Goal: Find specific page/section: Find specific page/section

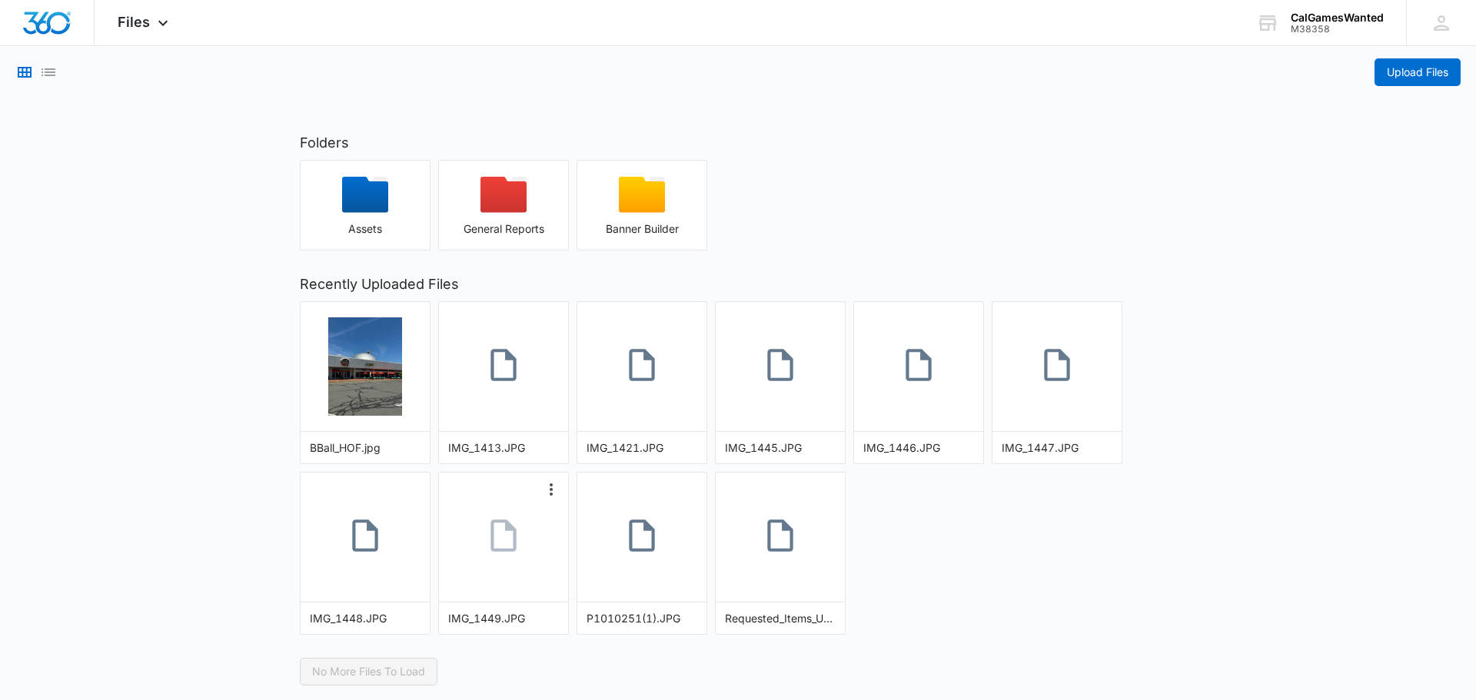
click at [502, 546] on icon at bounding box center [503, 535] width 38 height 38
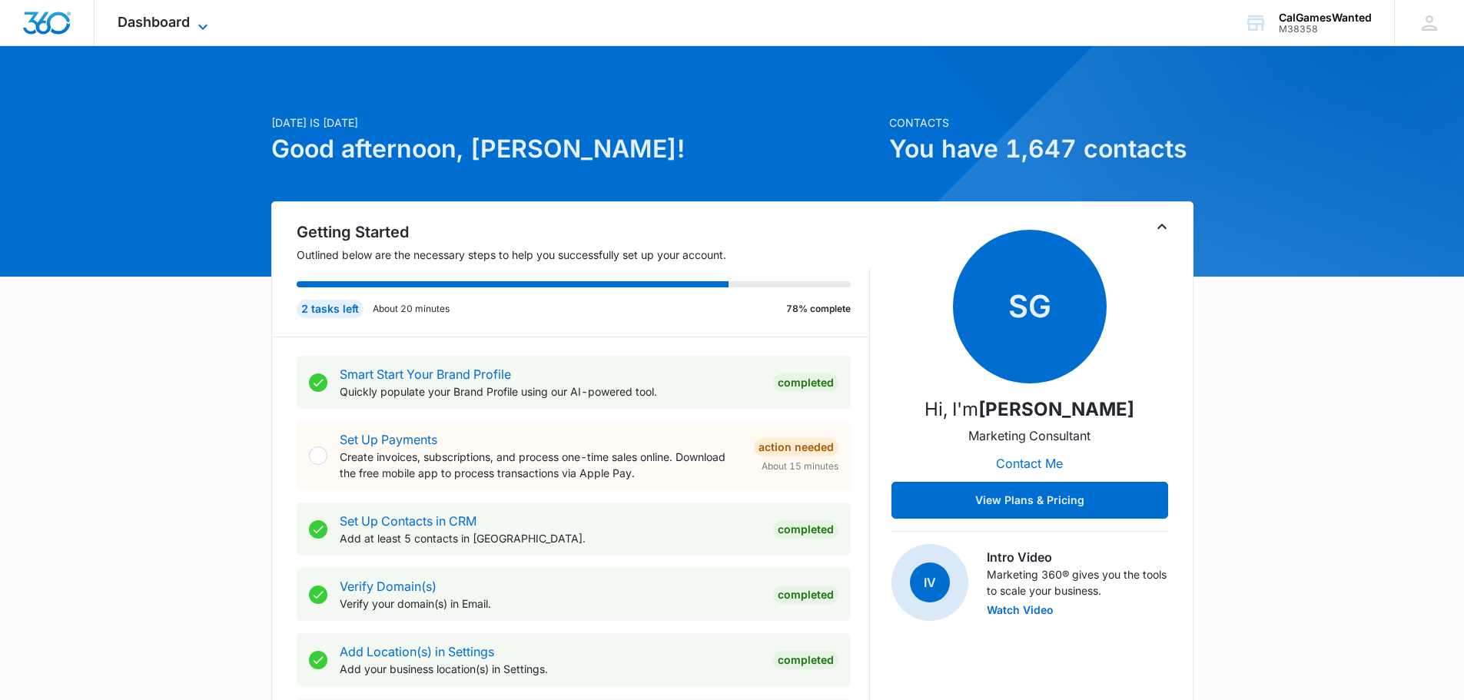
click at [203, 22] on icon at bounding box center [203, 27] width 18 height 18
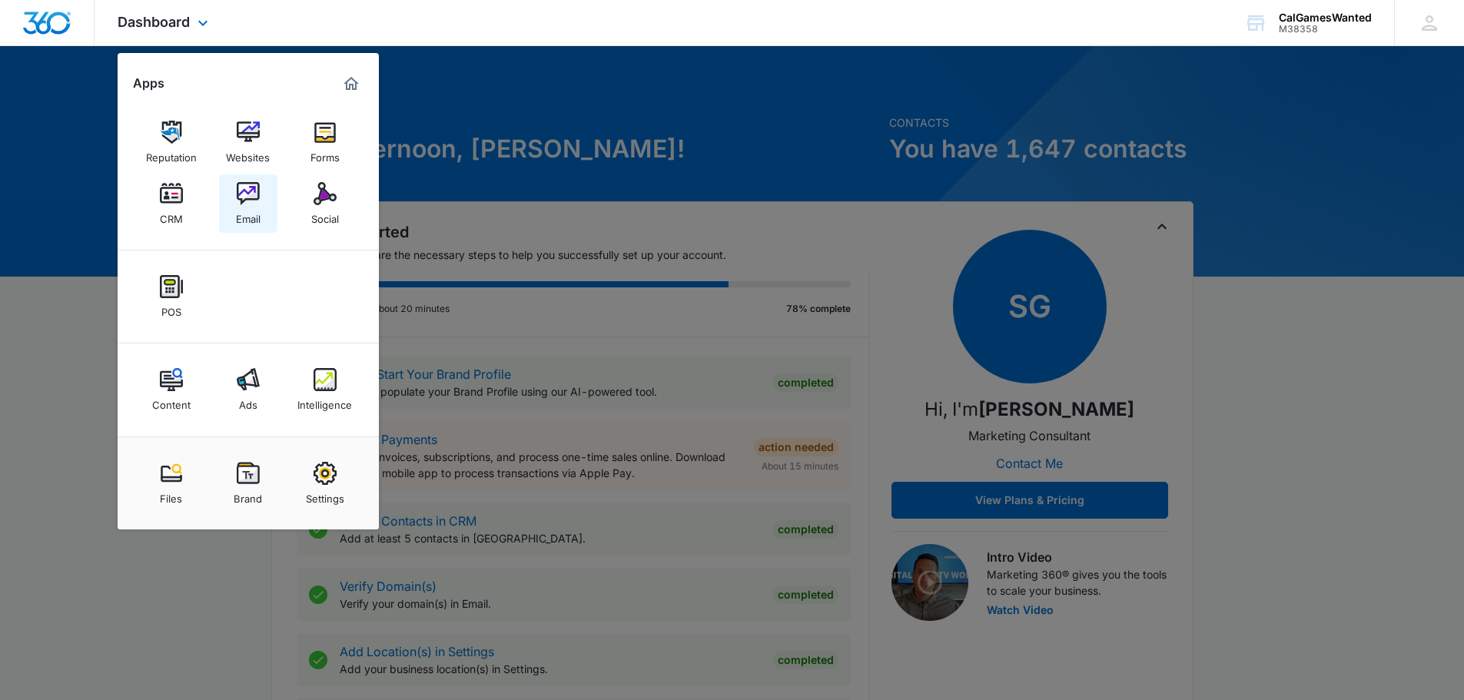
click at [248, 194] on img at bounding box center [248, 193] width 23 height 23
